Goal: Transaction & Acquisition: Purchase product/service

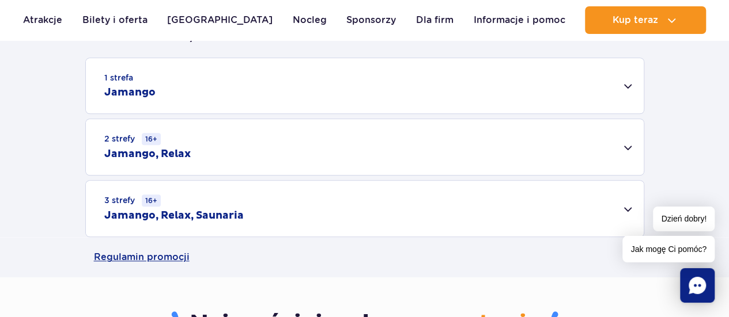
scroll to position [403, 0]
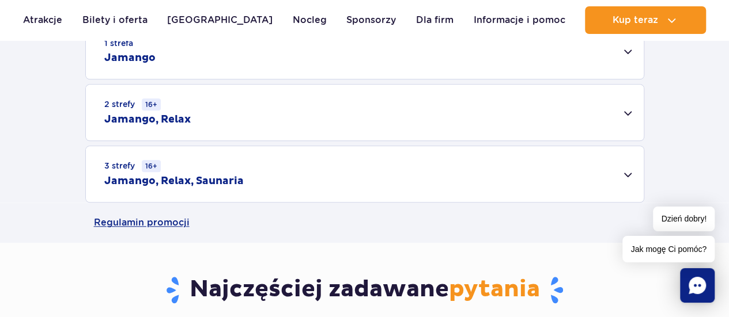
click at [130, 195] on div "3 strefy 16+ Jamango, Relax, Saunaria" at bounding box center [365, 174] width 558 height 56
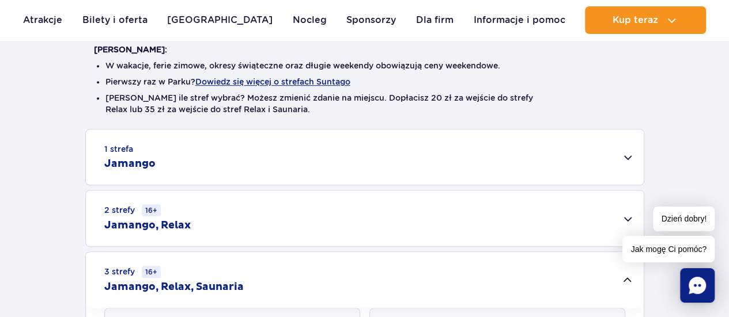
scroll to position [230, 0]
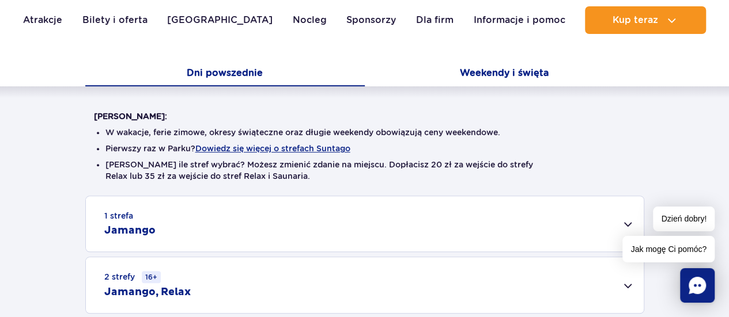
click at [465, 70] on button "Weekendy i święta" at bounding box center [504, 74] width 279 height 24
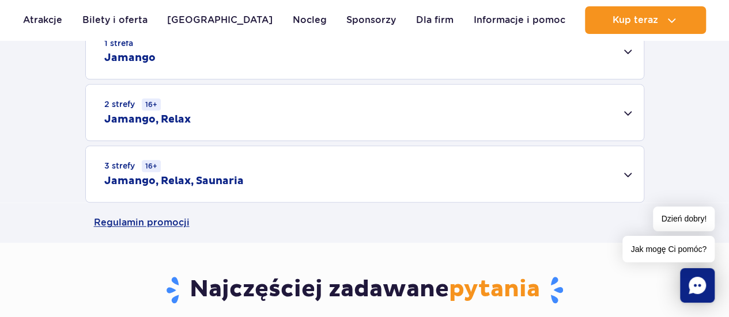
click at [293, 164] on div "3 strefy 16+ Jamango, Relax, Saunaria" at bounding box center [365, 174] width 558 height 56
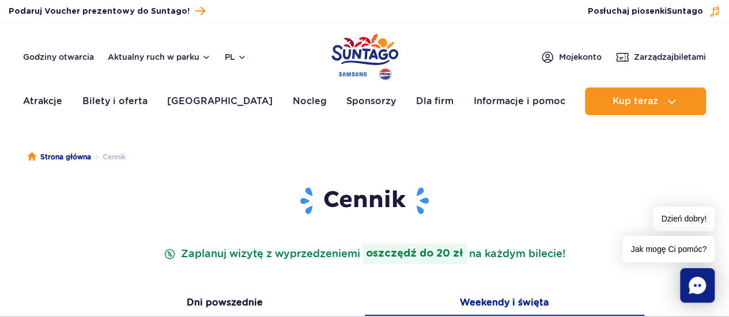
scroll to position [0, 0]
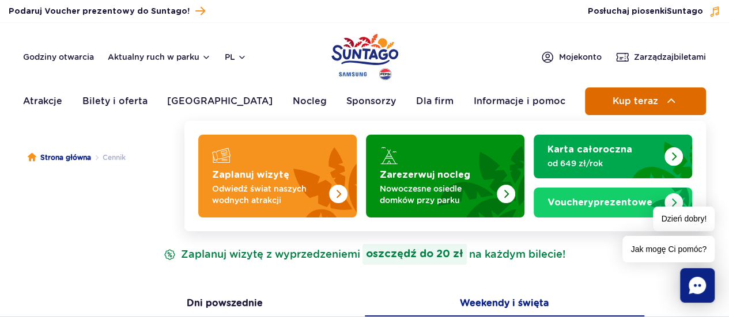
click at [609, 109] on button "Kup teraz" at bounding box center [645, 102] width 121 height 28
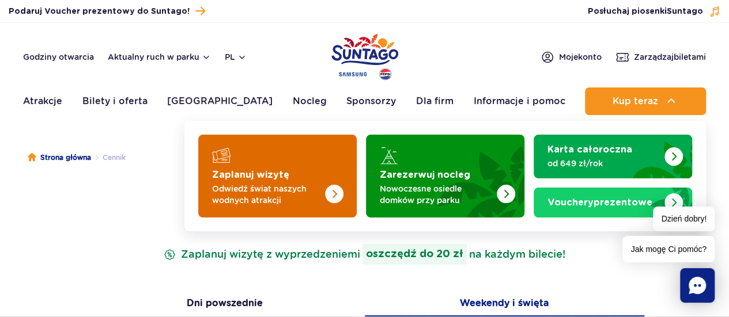
click at [317, 172] on img "Zaplanuj wizytę" at bounding box center [311, 173] width 92 height 90
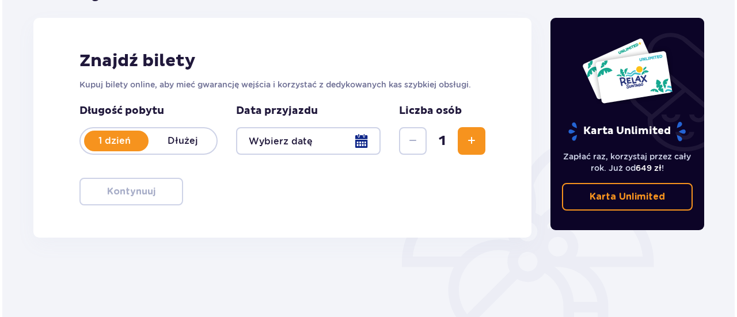
scroll to position [173, 0]
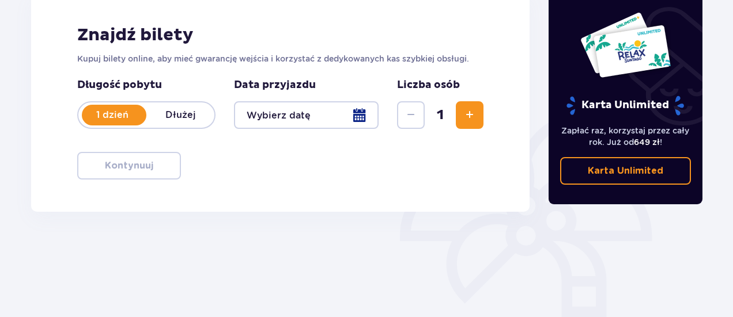
click at [358, 116] on div at bounding box center [306, 115] width 145 height 28
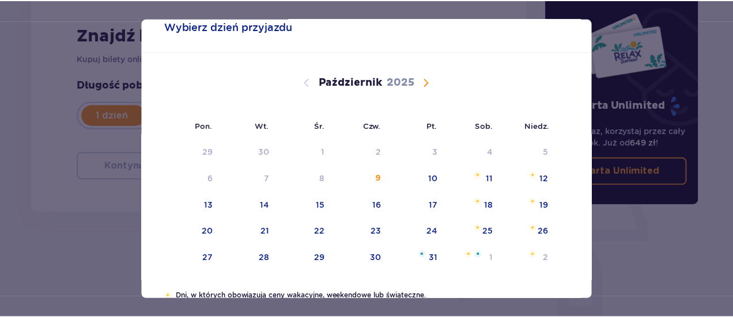
scroll to position [58, 0]
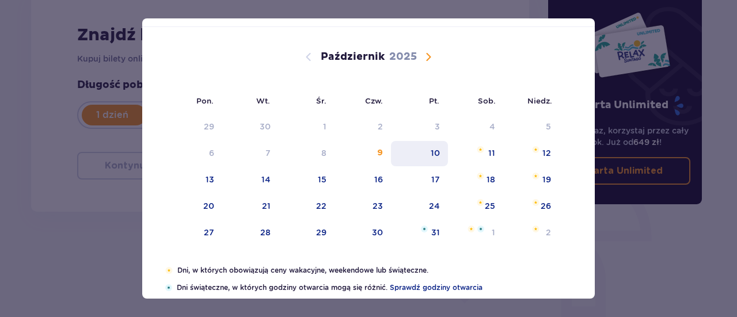
click at [421, 157] on div "10" at bounding box center [419, 153] width 57 height 25
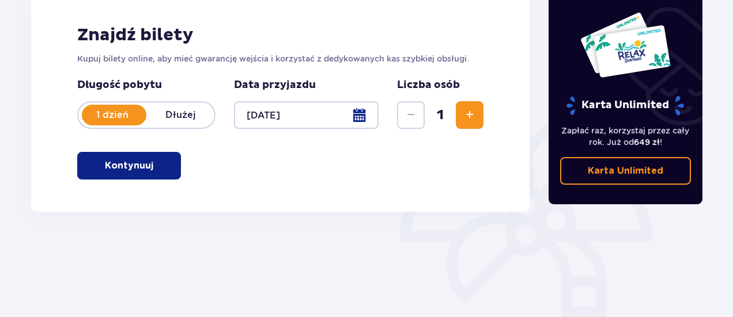
click at [142, 168] on p "Kontynuuj" at bounding box center [129, 166] width 48 height 13
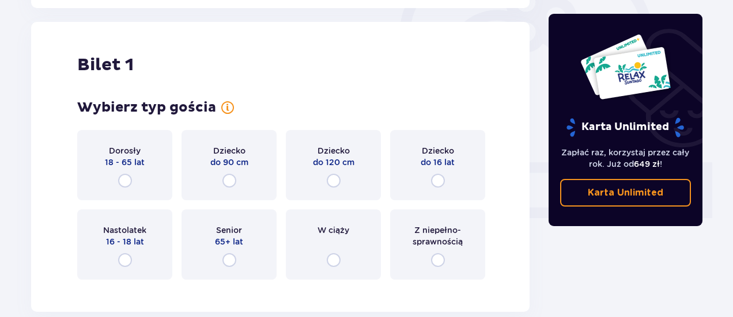
scroll to position [385, 0]
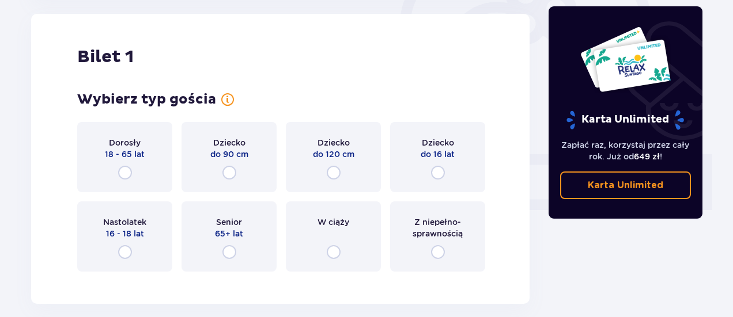
click at [149, 148] on div "Dorosły 18 - 65 lat" at bounding box center [124, 157] width 95 height 70
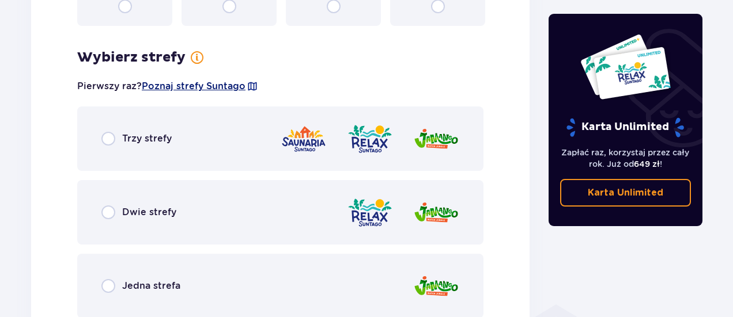
scroll to position [666, 0]
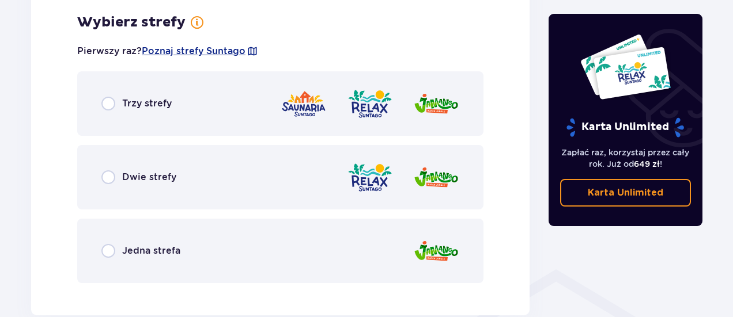
click at [251, 115] on div "Trzy strefy" at bounding box center [280, 103] width 406 height 65
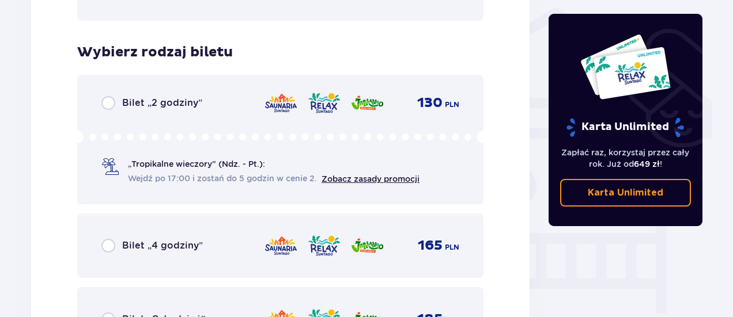
scroll to position [959, 0]
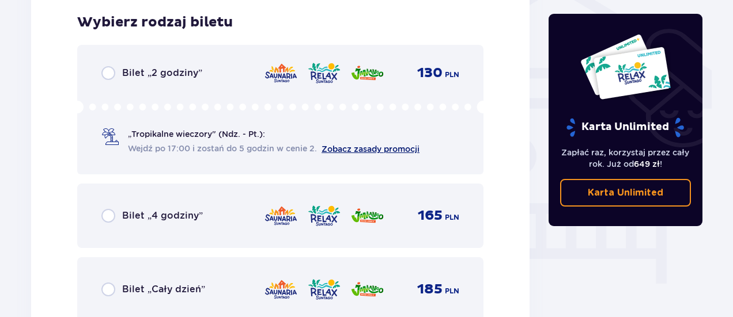
click at [357, 148] on link "Zobacz zasady promocji" at bounding box center [370, 149] width 98 height 9
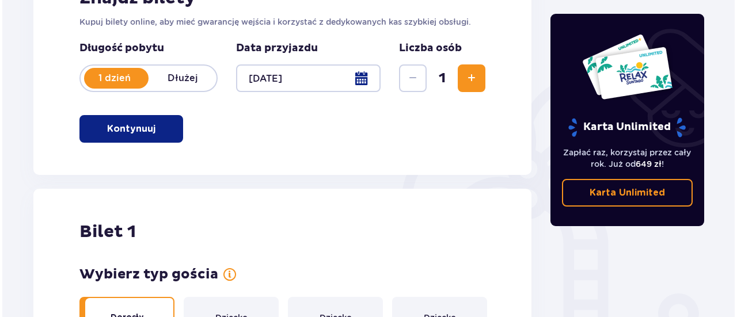
scroll to position [152, 0]
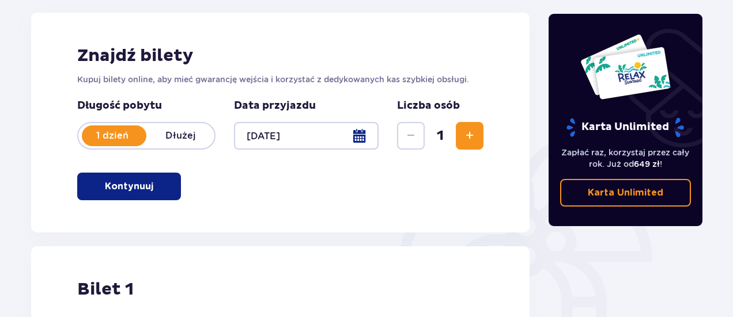
click at [350, 140] on div at bounding box center [306, 136] width 145 height 28
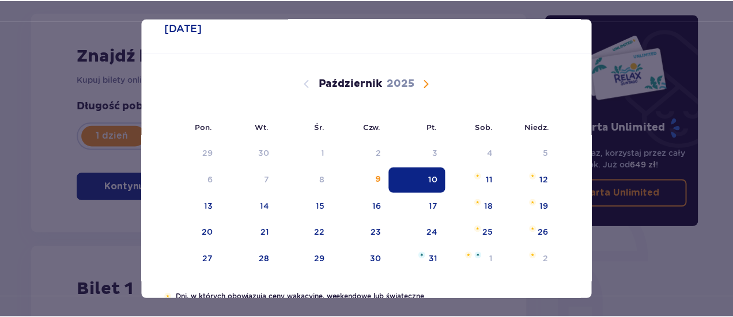
scroll to position [58, 0]
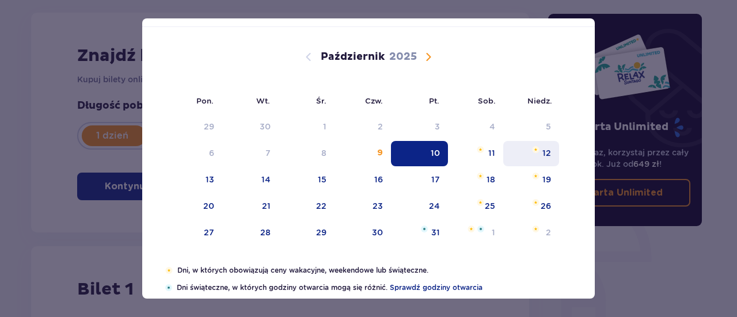
click at [523, 156] on div "12" at bounding box center [531, 153] width 56 height 25
type input "[DATE]"
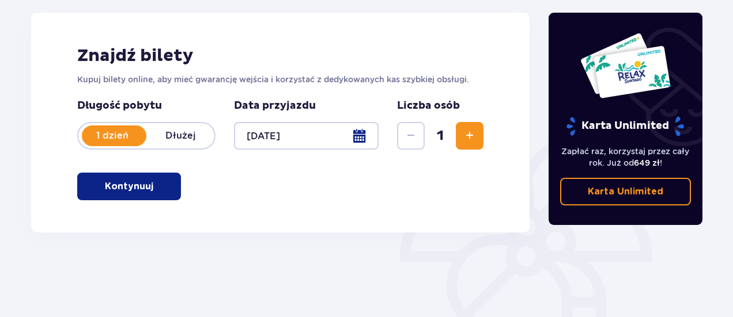
click at [183, 181] on div "Znajdź bilety Kupuj bilety online, aby mieć gwarancję wejścia i korzystać z ded…" at bounding box center [280, 123] width 498 height 220
click at [176, 185] on button "Kontynuuj" at bounding box center [129, 187] width 104 height 28
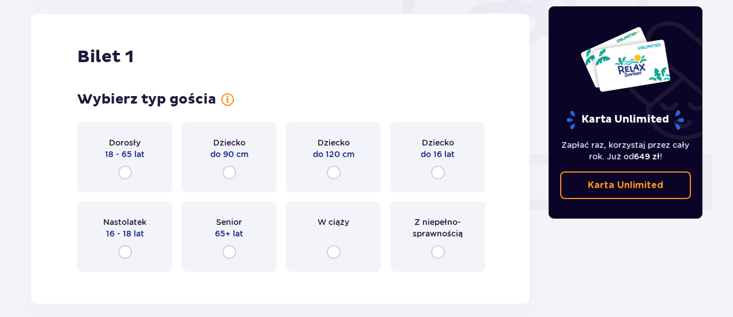
click at [150, 165] on div "Dorosły 18 - 65 lat" at bounding box center [124, 157] width 95 height 70
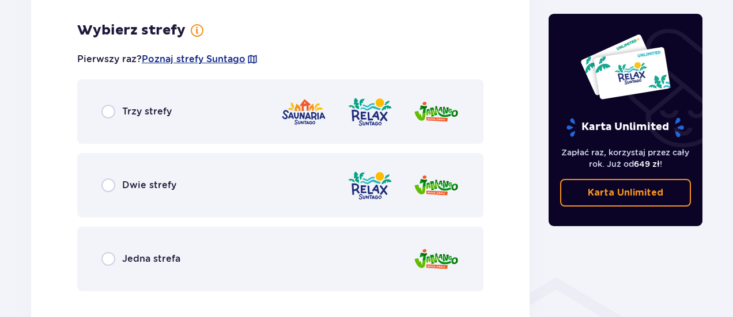
scroll to position [666, 0]
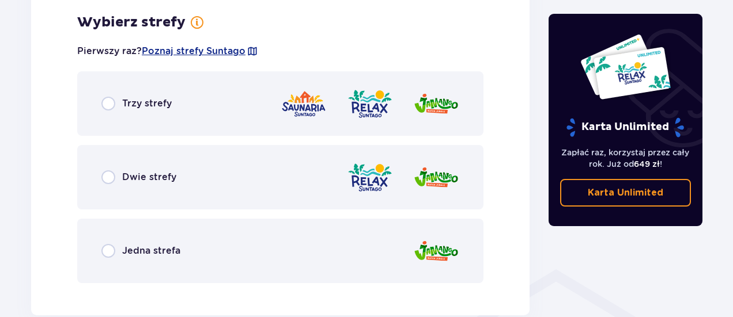
click at [171, 120] on div "Trzy strefy" at bounding box center [280, 103] width 406 height 65
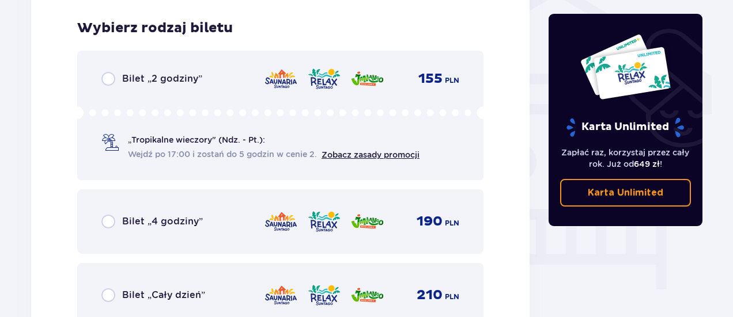
scroll to position [959, 0]
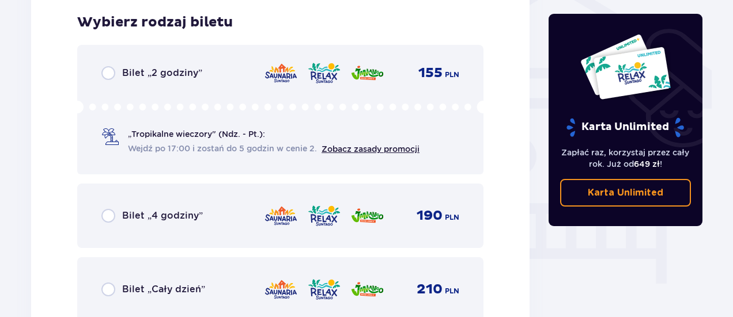
click at [346, 154] on span "Zobacz zasady promocji" at bounding box center [370, 149] width 98 height 12
click at [346, 149] on link "Zobacz zasady promocji" at bounding box center [370, 149] width 98 height 9
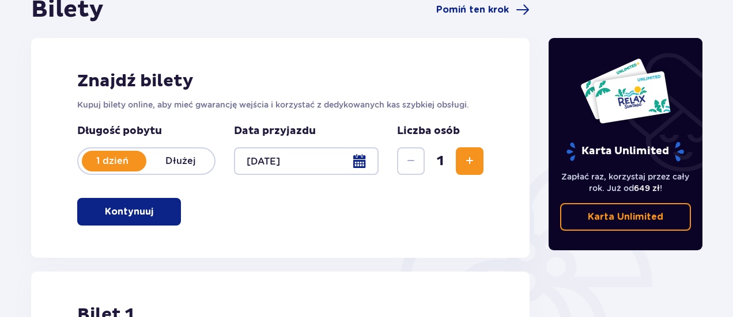
scroll to position [0, 0]
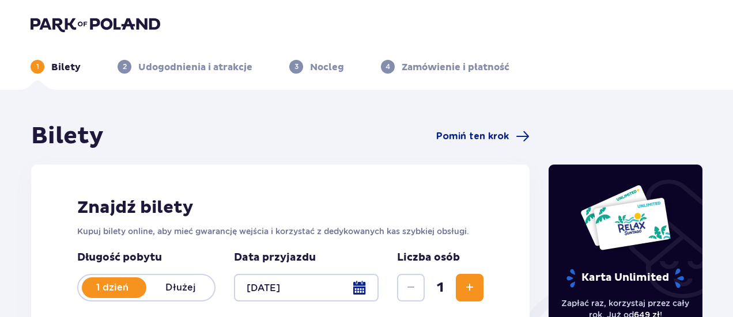
click at [113, 24] on img at bounding box center [96, 24] width 130 height 16
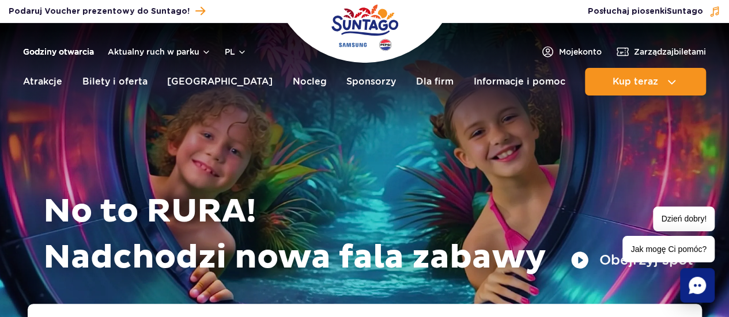
click at [73, 54] on link "Godziny otwarcia" at bounding box center [58, 52] width 71 height 12
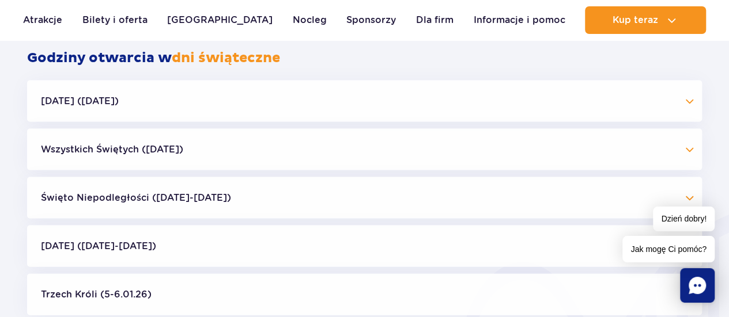
scroll to position [1129, 0]
click at [107, 106] on button "Halloween (31.10.25)" at bounding box center [364, 101] width 675 height 41
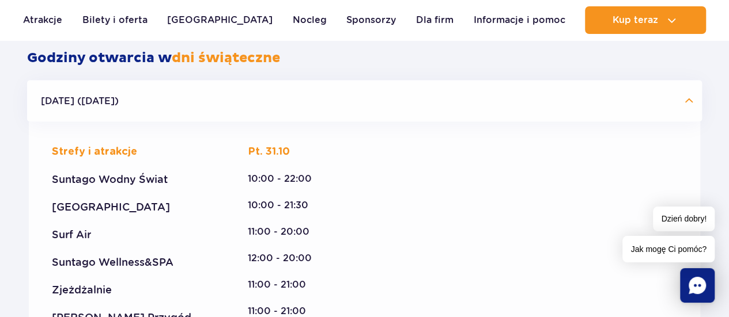
click at [107, 106] on button "Halloween (31.10.25)" at bounding box center [364, 101] width 675 height 41
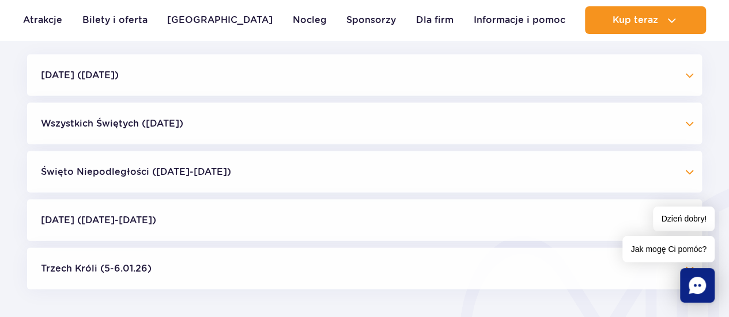
scroll to position [1187, 0]
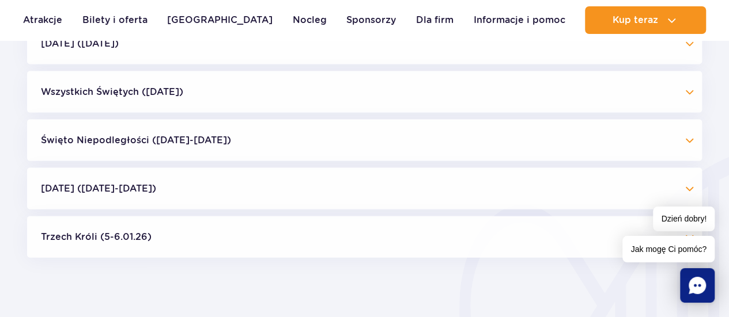
click at [94, 179] on button "Boże Narodzenie (23.12-01.01.26)" at bounding box center [364, 188] width 675 height 41
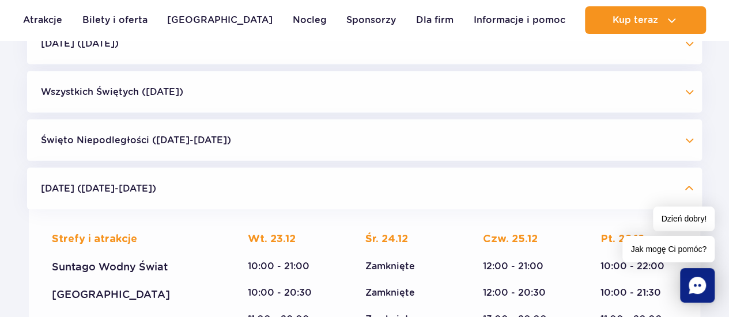
scroll to position [1244, 0]
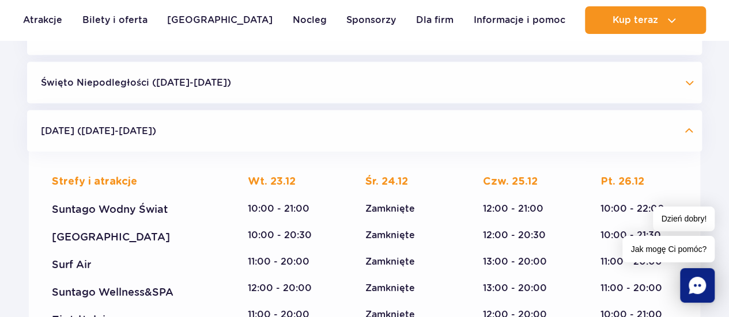
click at [104, 139] on button "Boże Narodzenie (23.12-01.01.26)" at bounding box center [364, 131] width 675 height 41
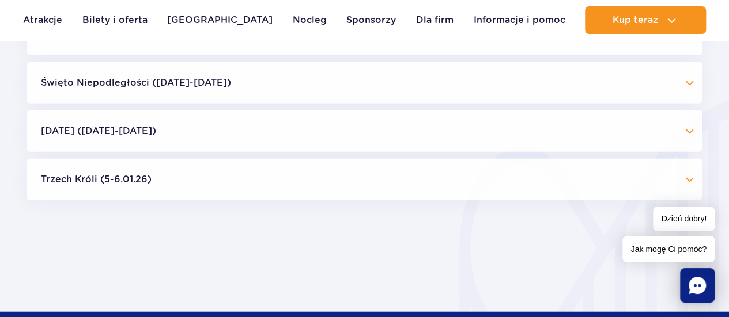
click at [112, 95] on button "Święto Niepodległości (09.11-11.11.25)" at bounding box center [364, 82] width 675 height 41
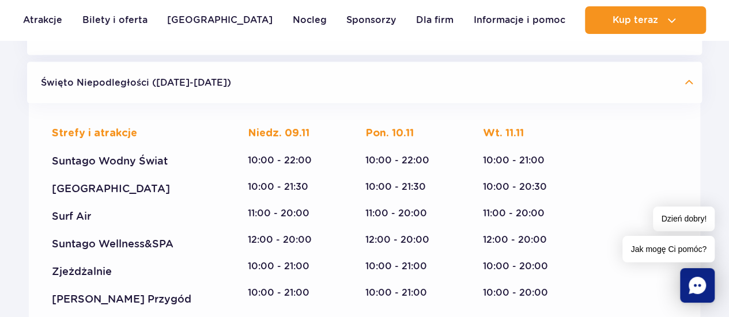
click at [114, 88] on button "Święto Niepodległości (09.11-11.11.25)" at bounding box center [364, 82] width 675 height 41
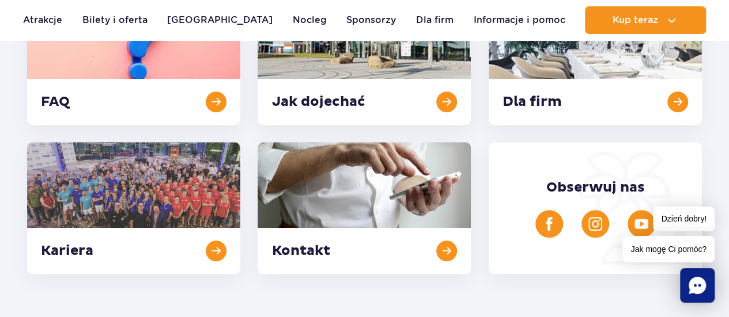
scroll to position [380, 0]
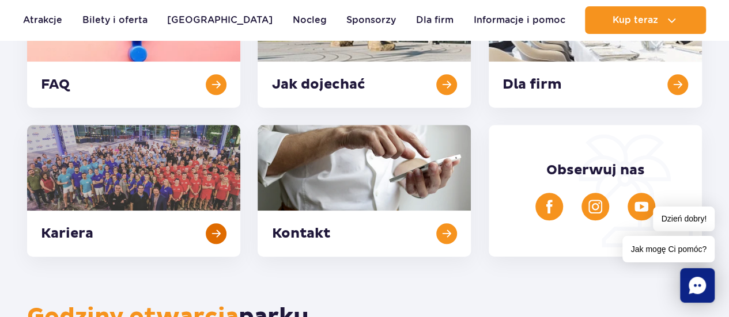
click at [105, 152] on link at bounding box center [133, 191] width 213 height 132
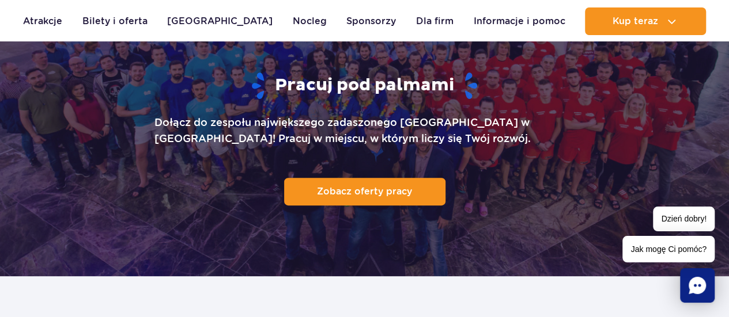
scroll to position [230, 0]
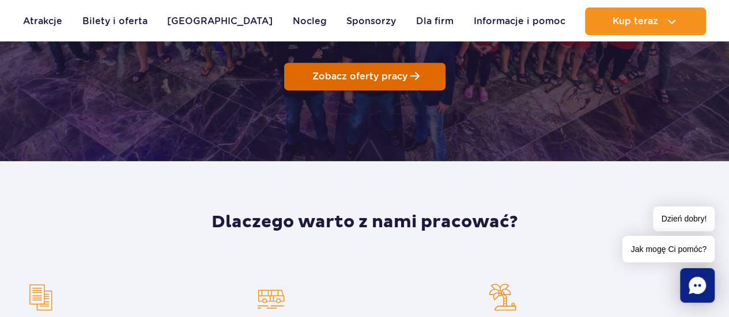
click at [304, 89] on link "Zobacz oferty pracy" at bounding box center [364, 77] width 161 height 28
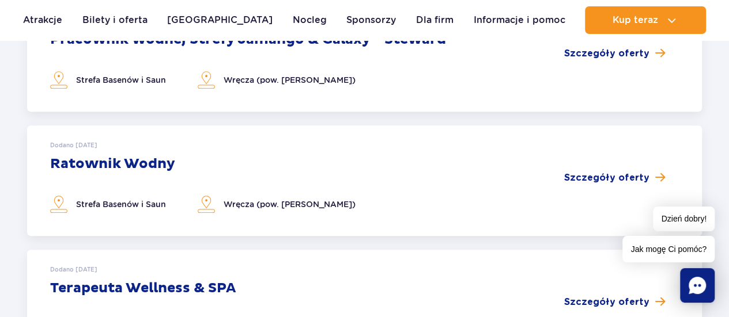
scroll to position [288, 0]
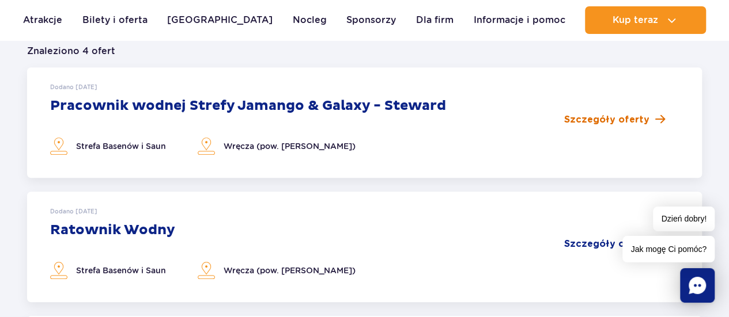
click at [585, 119] on span "Szczegóły oferty" at bounding box center [606, 120] width 85 height 14
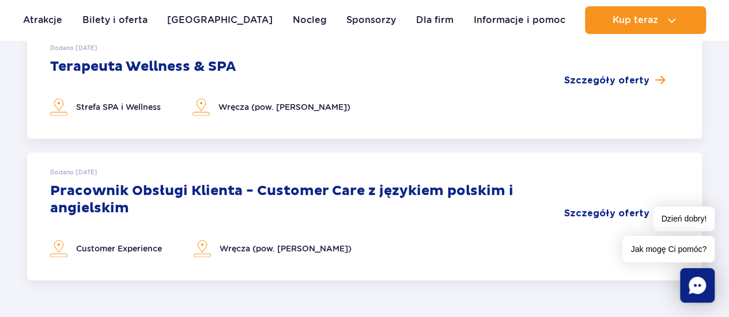
scroll to position [634, 0]
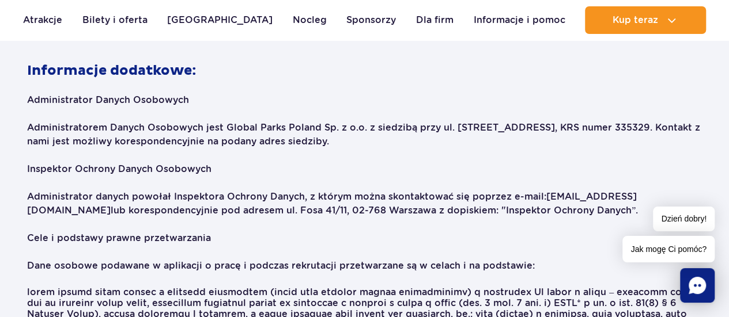
scroll to position [1786, 0]
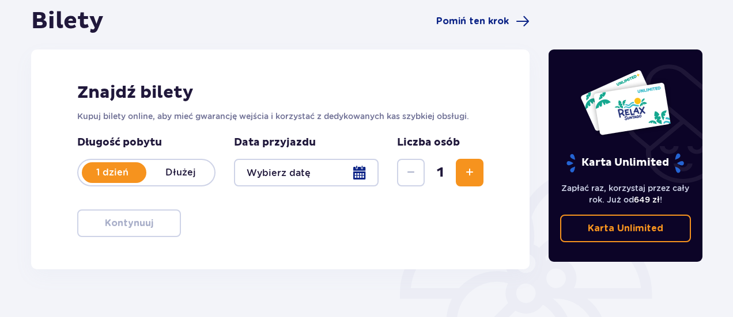
click at [357, 174] on div at bounding box center [306, 173] width 145 height 28
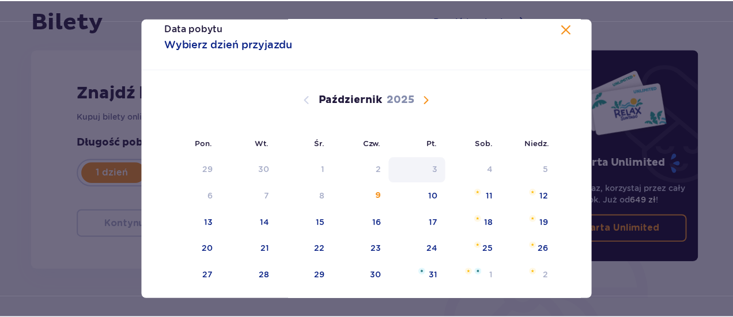
scroll to position [58, 0]
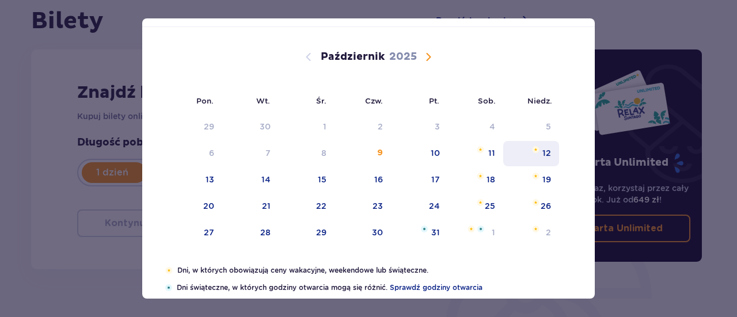
click at [530, 156] on div "12" at bounding box center [531, 153] width 56 height 25
type input "[DATE]"
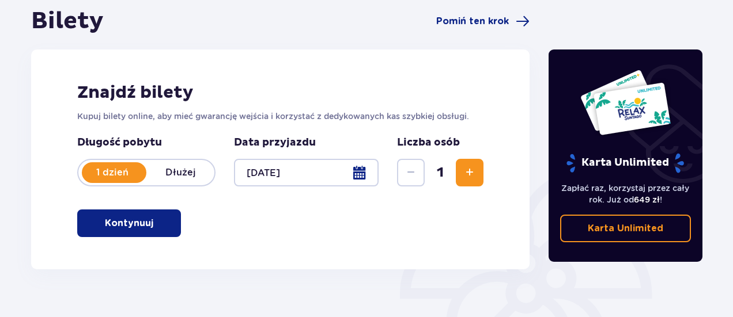
click at [156, 219] on span "button" at bounding box center [156, 224] width 14 height 14
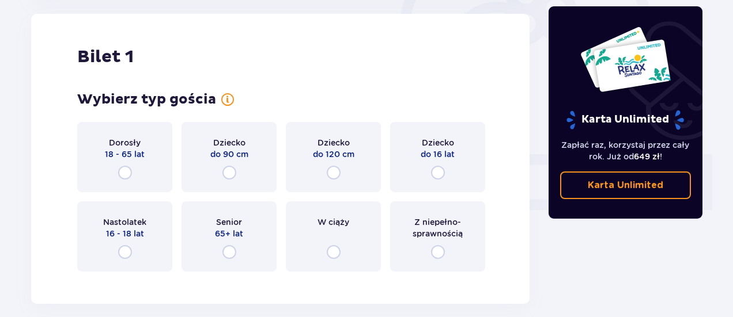
click at [147, 170] on div "Dorosły 18 - 65 lat" at bounding box center [124, 157] width 95 height 70
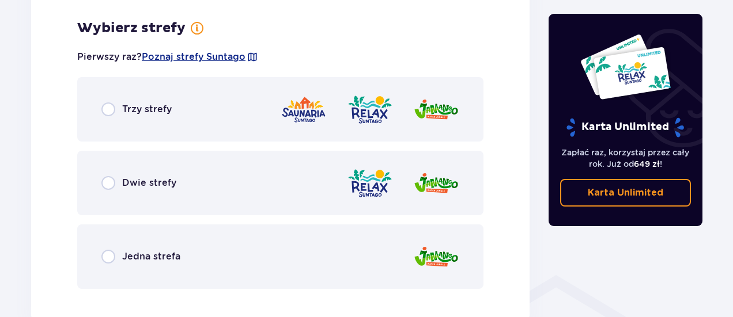
scroll to position [666, 0]
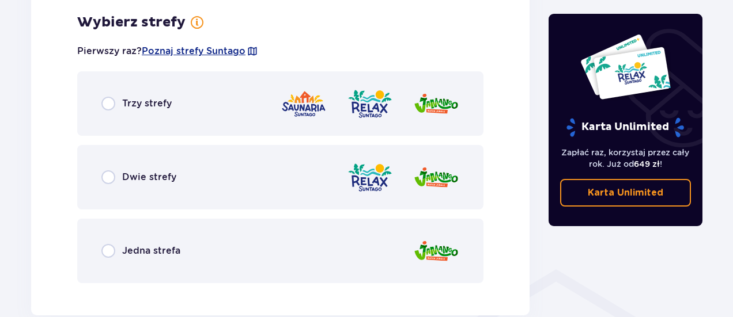
click at [157, 181] on span "Dwie strefy" at bounding box center [149, 177] width 54 height 13
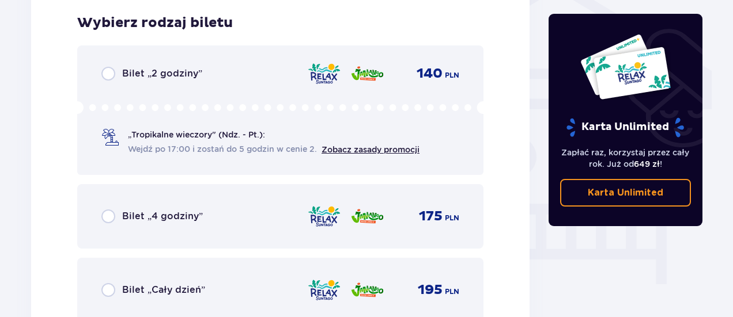
scroll to position [959, 0]
click at [168, 73] on span "Bilet „2 godziny”" at bounding box center [162, 73] width 80 height 13
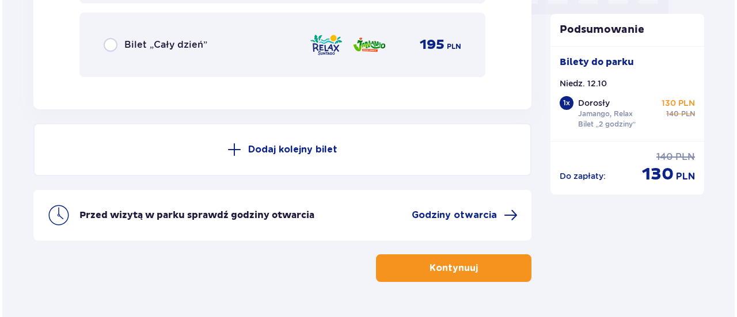
scroll to position [1237, 0]
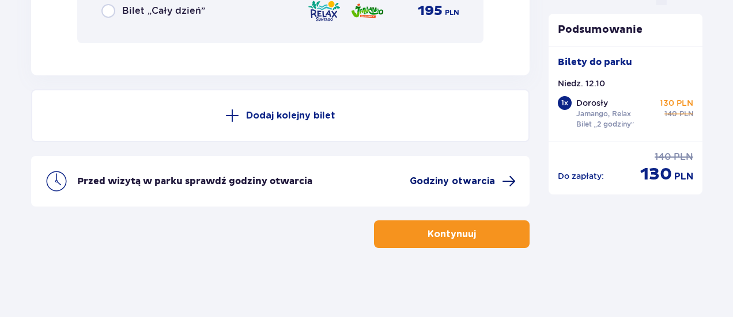
click at [445, 184] on span "Godziny otwarcia" at bounding box center [452, 181] width 85 height 13
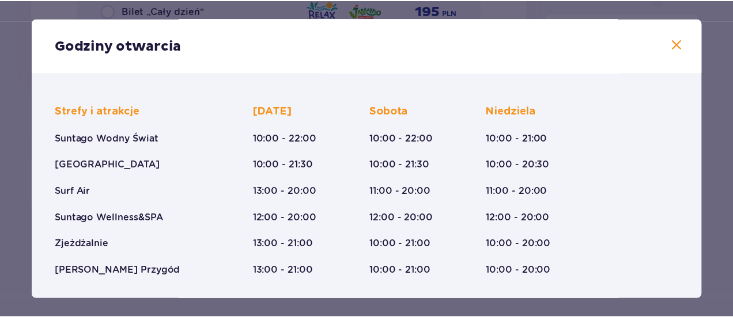
scroll to position [291, 0]
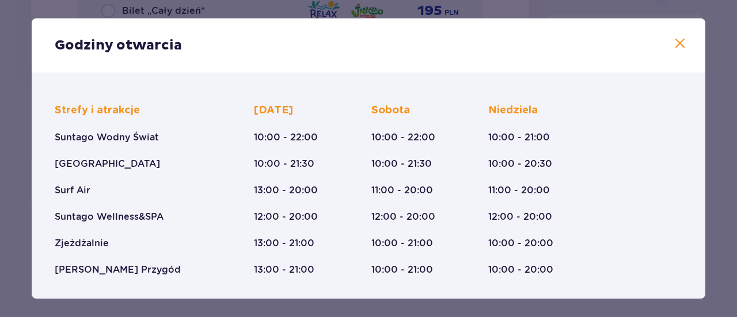
click at [674, 46] on span at bounding box center [680, 44] width 14 height 14
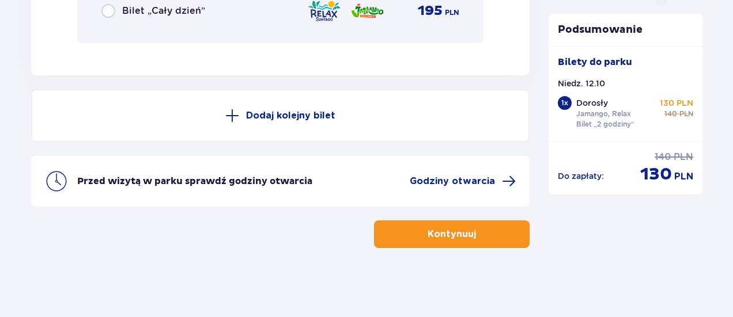
click at [432, 224] on button "Kontynuuj" at bounding box center [452, 235] width 156 height 28
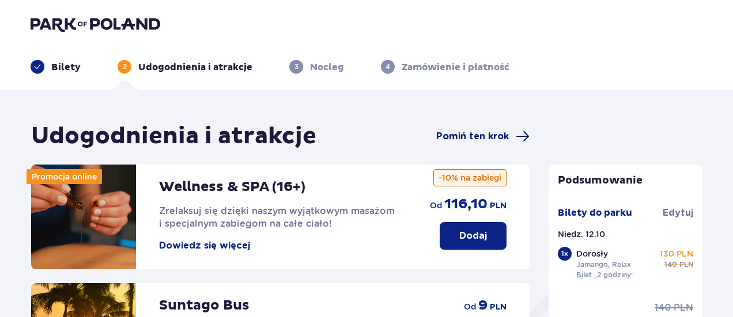
click at [455, 132] on span "Pomiń ten krok" at bounding box center [472, 136] width 73 height 13
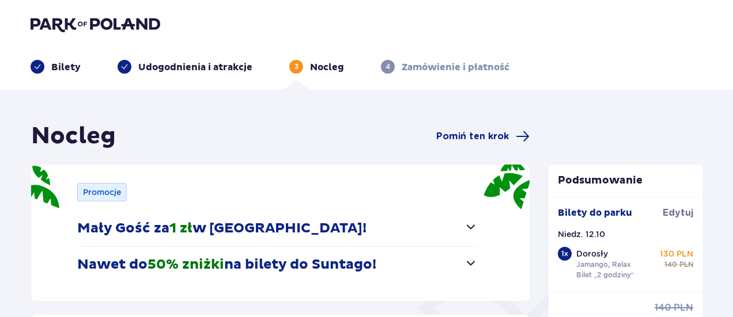
click at [455, 132] on span "Pomiń ten krok" at bounding box center [472, 136] width 73 height 13
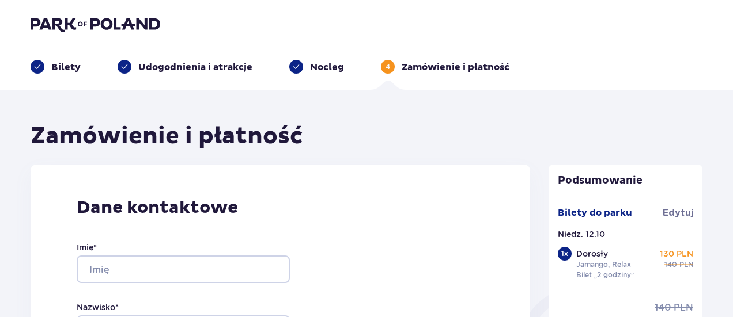
click at [164, 67] on p "Udogodnienia i atrakcje" at bounding box center [195, 67] width 114 height 13
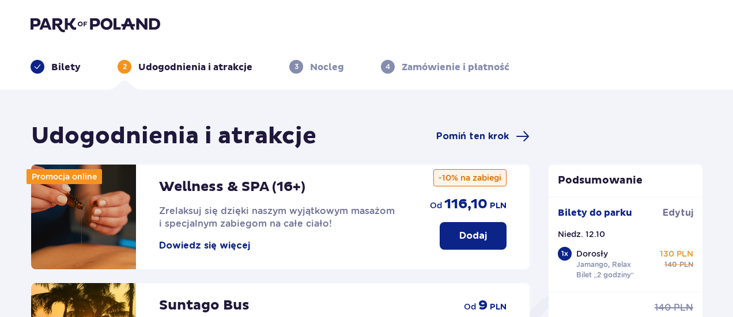
click at [69, 66] on p "Bilety" at bounding box center [65, 67] width 29 height 13
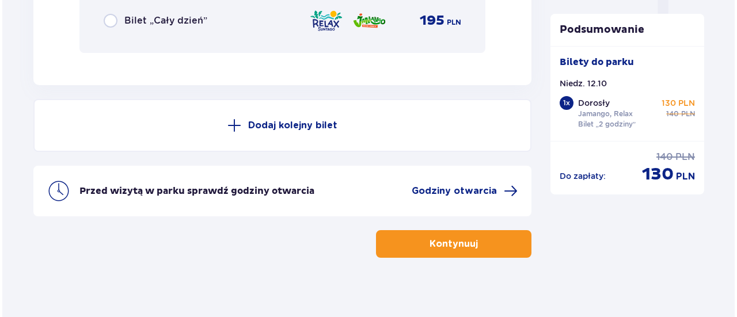
scroll to position [1237, 0]
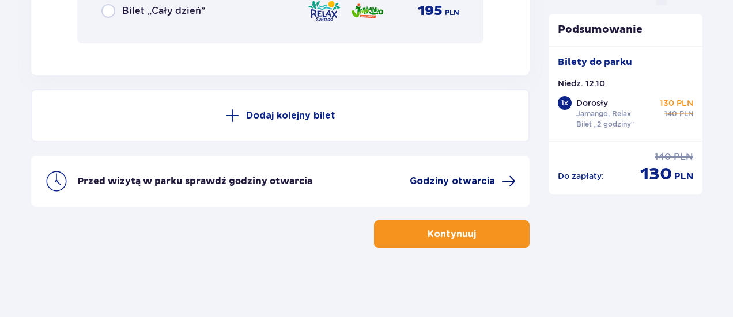
click at [452, 175] on span "Godziny otwarcia" at bounding box center [452, 181] width 85 height 13
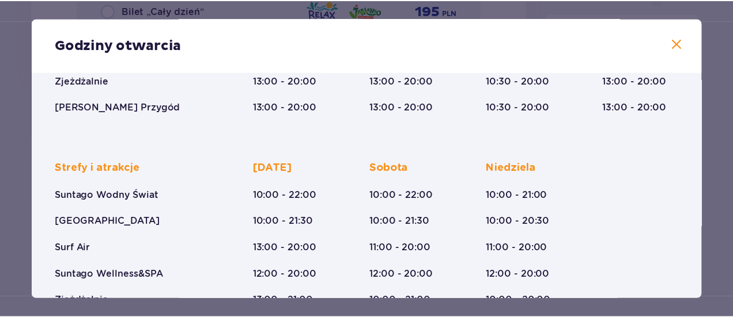
scroll to position [288, 0]
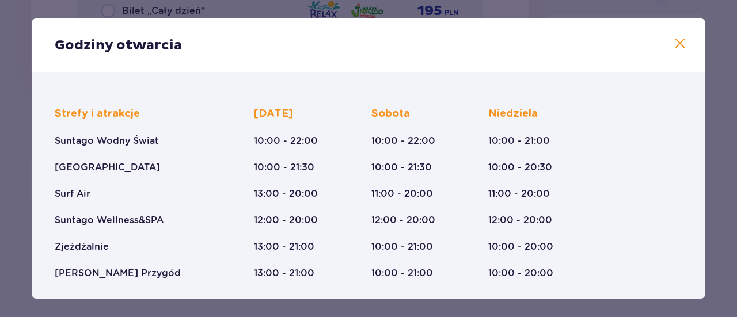
click at [680, 47] on span at bounding box center [680, 44] width 14 height 14
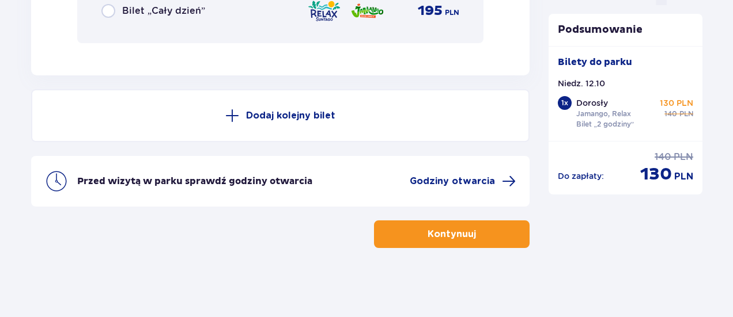
click at [475, 241] on button "Kontynuuj" at bounding box center [452, 235] width 156 height 28
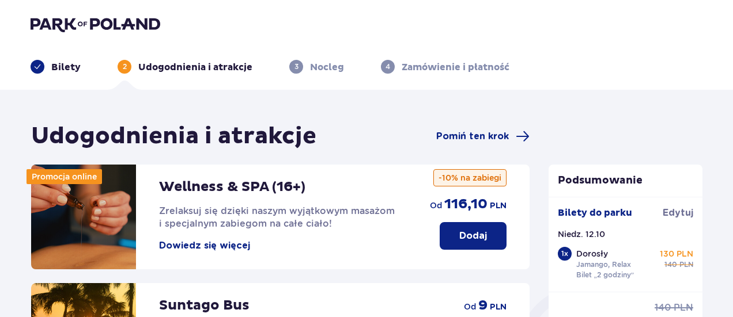
click at [469, 143] on span "Pomiń ten krok" at bounding box center [482, 137] width 93 height 14
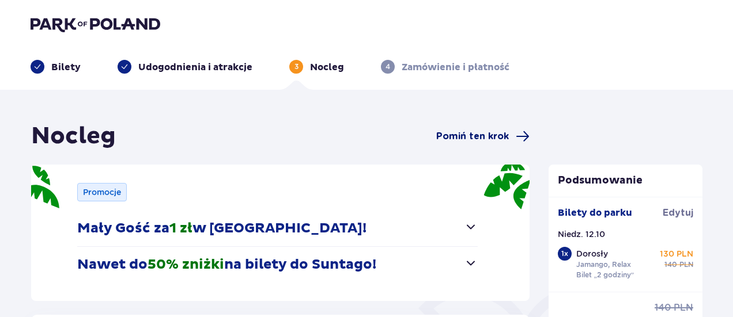
click at [469, 139] on span "Pomiń ten krok" at bounding box center [472, 136] width 73 height 13
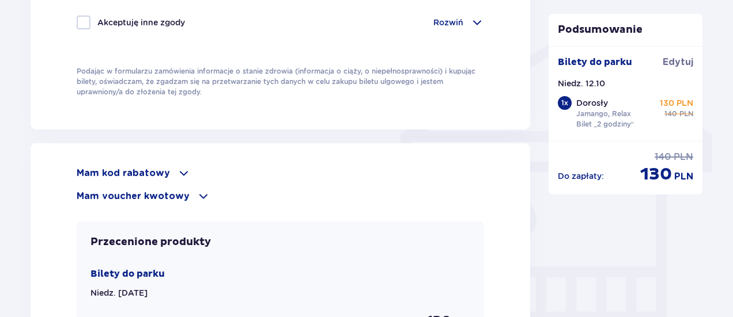
scroll to position [922, 0]
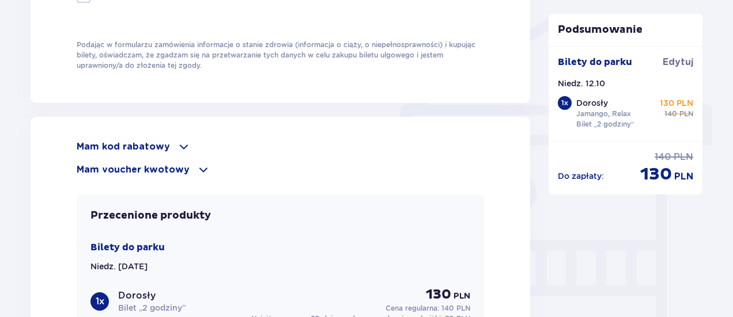
click at [177, 142] on span at bounding box center [184, 147] width 14 height 14
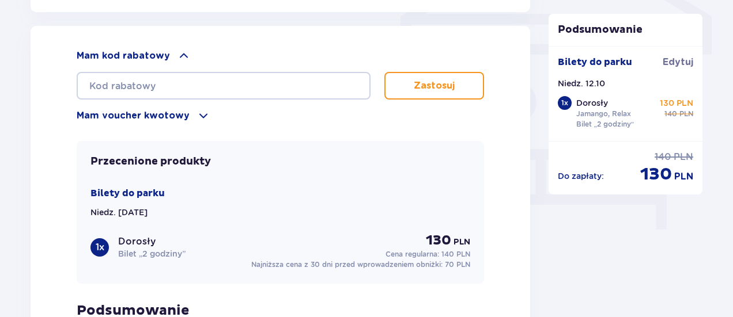
scroll to position [1037, 0]
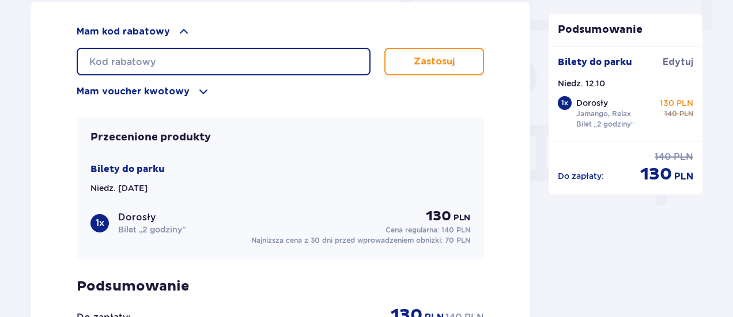
click at [180, 64] on input "text" at bounding box center [224, 62] width 294 height 28
type input "l"
type input "LDDEB45Q34YSZI"
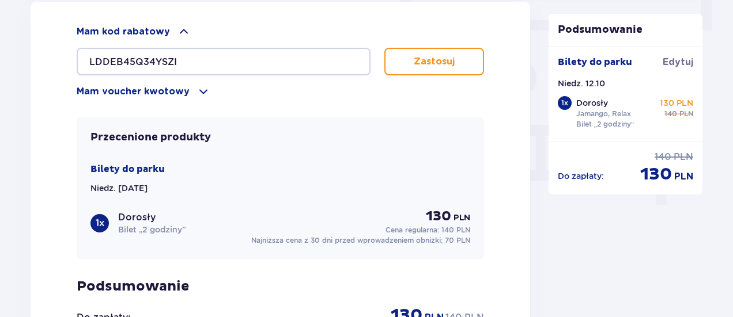
click at [409, 63] on button "Zastosuj" at bounding box center [434, 62] width 100 height 28
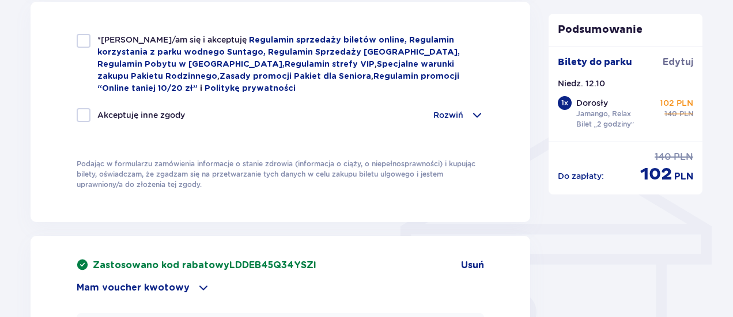
scroll to position [806, 0]
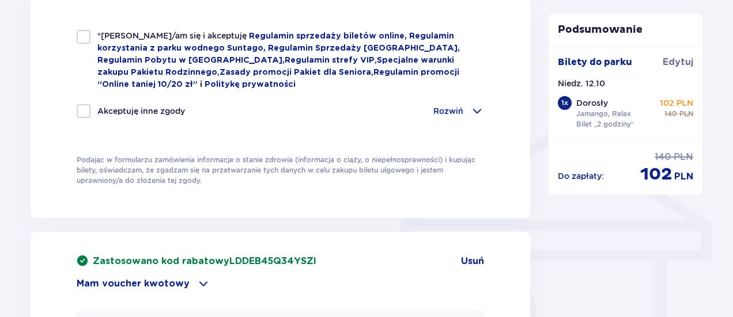
click at [475, 108] on span at bounding box center [477, 111] width 14 height 14
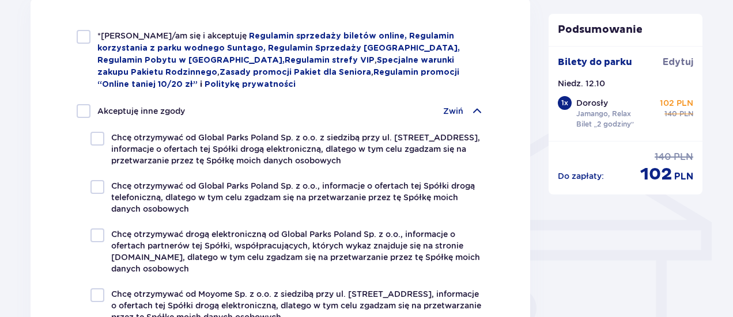
click at [475, 108] on span at bounding box center [477, 111] width 14 height 14
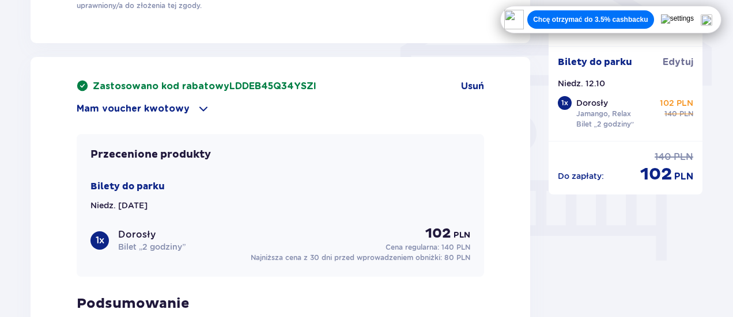
scroll to position [979, 0]
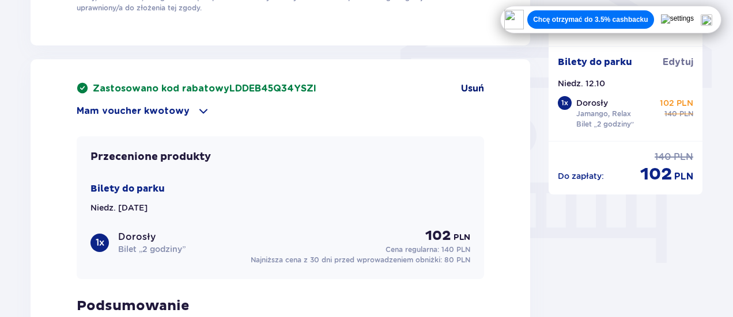
click at [465, 82] on span "Usuń" at bounding box center [472, 88] width 23 height 13
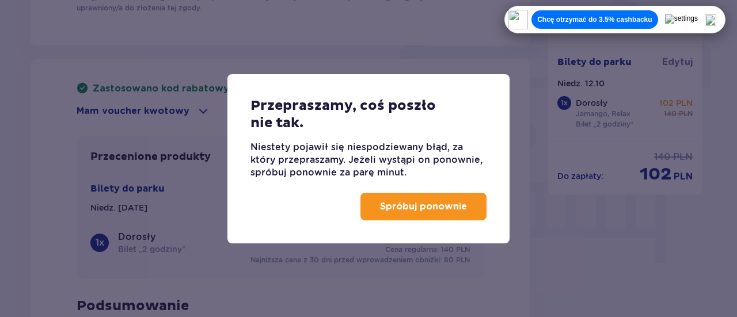
click at [383, 205] on p "Spróbuj ponownie" at bounding box center [423, 206] width 87 height 13
